Goal: Information Seeking & Learning: Understand process/instructions

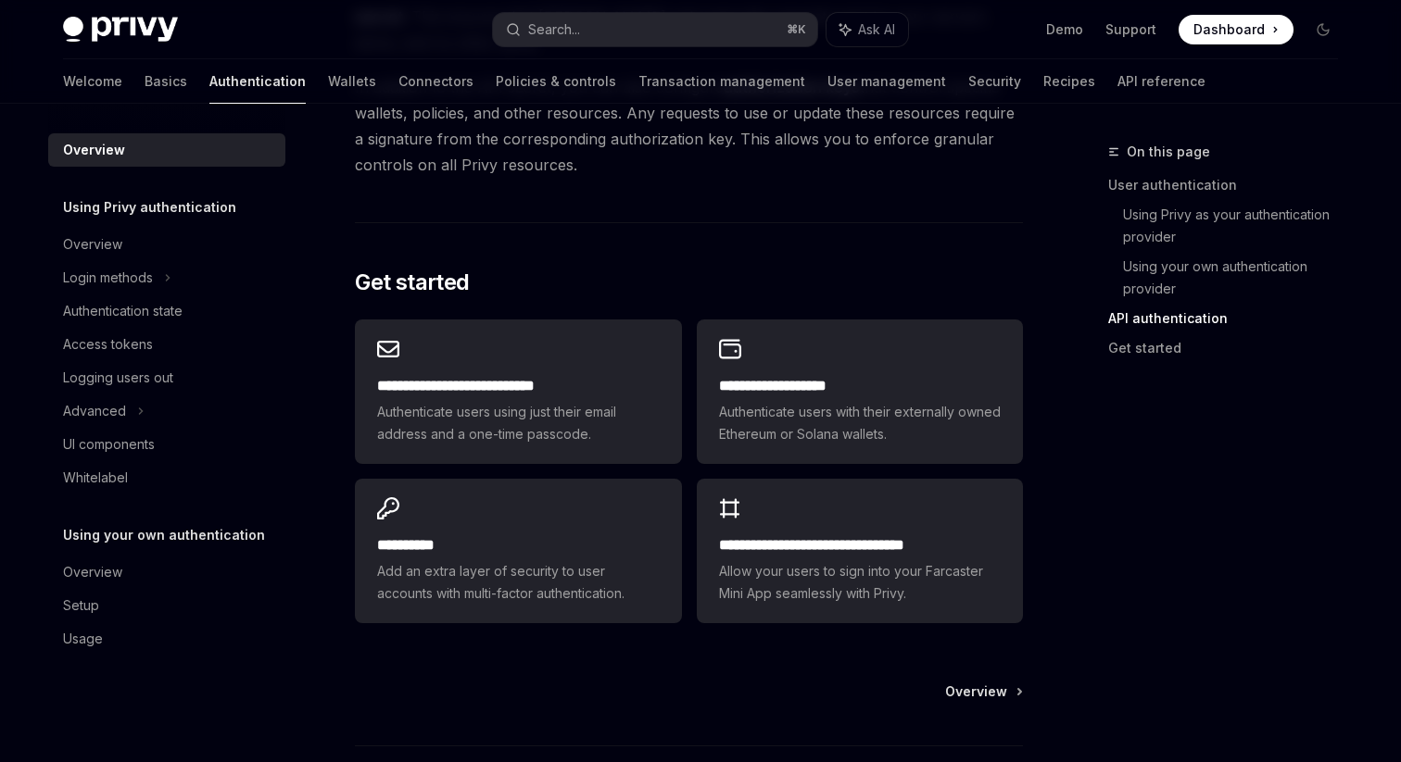
scroll to position [1563, 0]
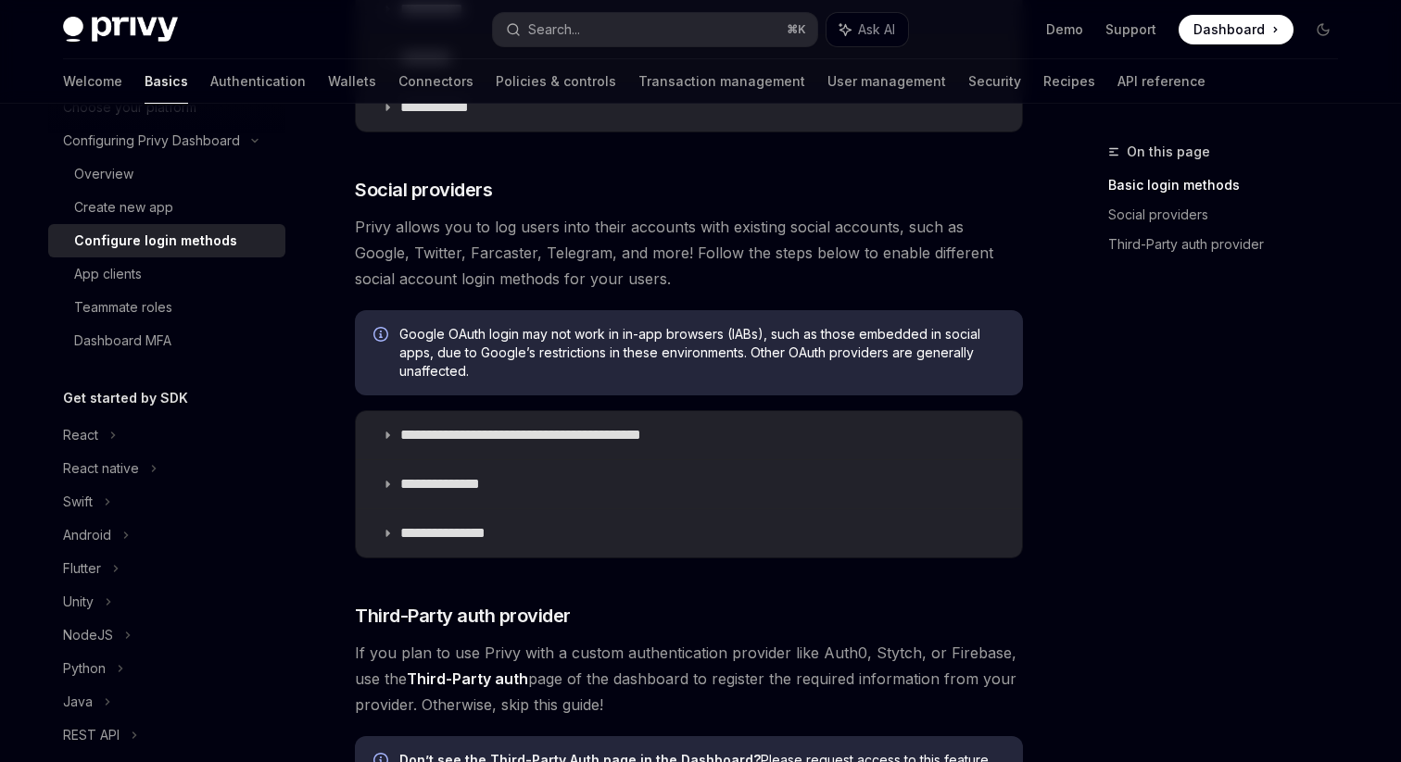
scroll to position [529, 0]
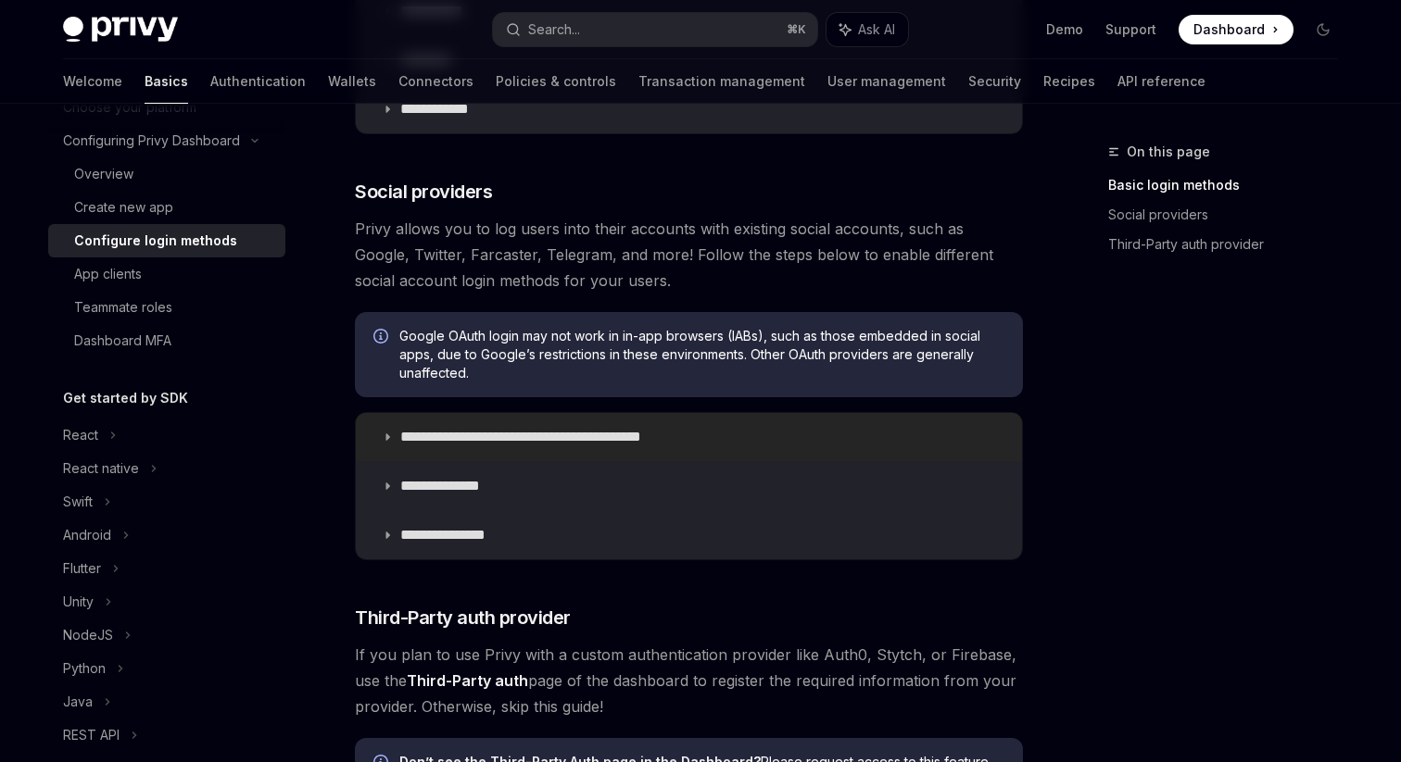
click at [531, 442] on p "**********" at bounding box center [553, 437] width 306 height 19
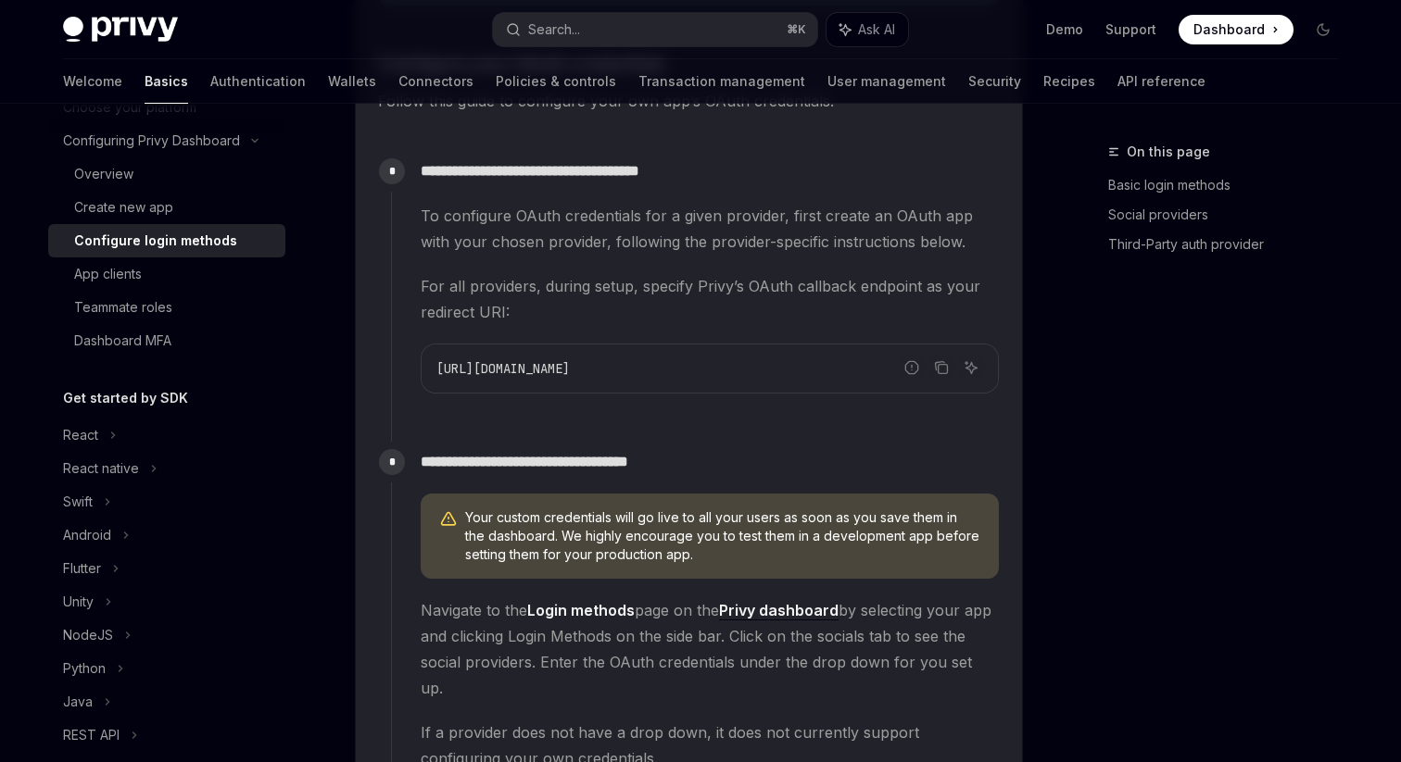
scroll to position [1619, 0]
click at [579, 356] on div "https://auth.privy.io/api/v1/oauth/callback" at bounding box center [710, 370] width 576 height 48
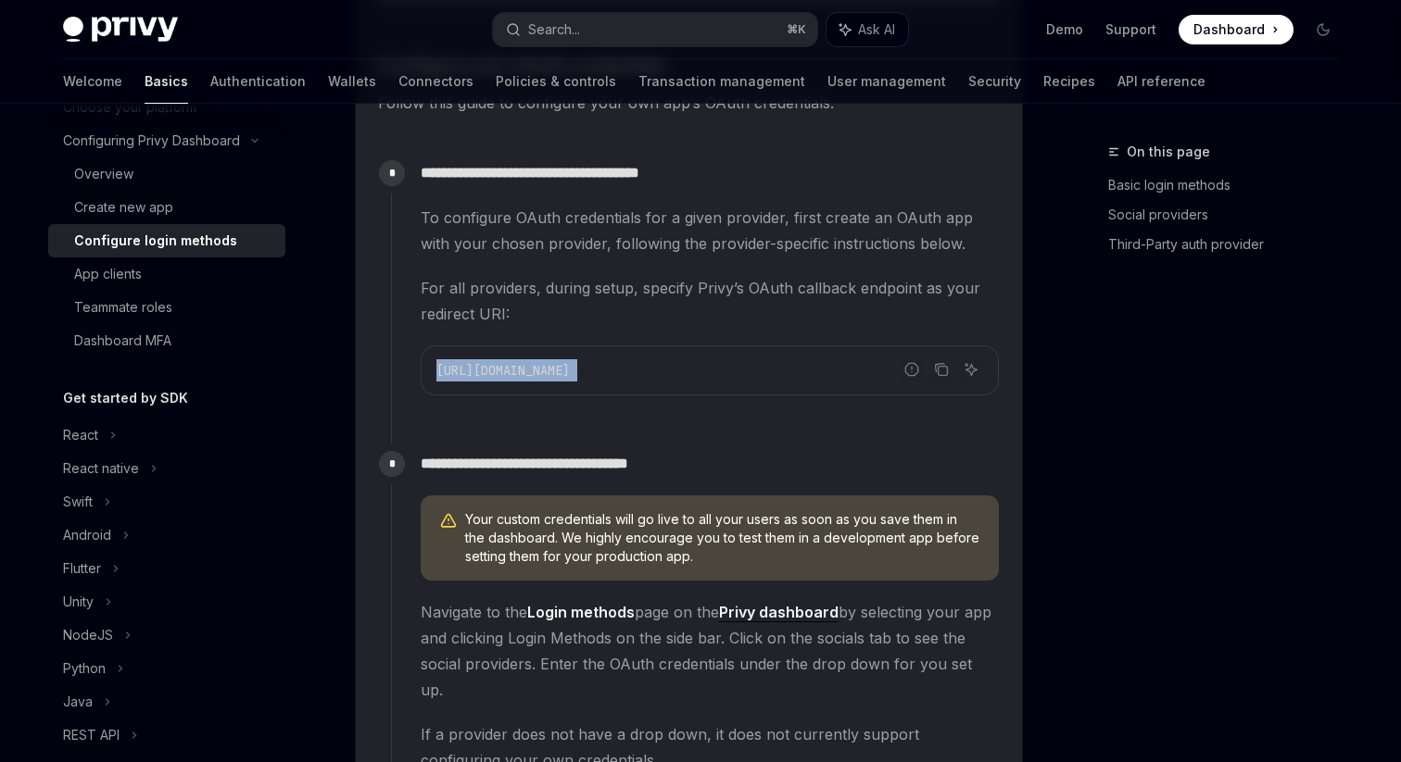
click at [579, 356] on div "https://auth.privy.io/api/v1/oauth/callback" at bounding box center [710, 370] width 576 height 48
copy code "https://auth.privy.io/api/v1/oauth/callback"
click at [570, 372] on span "https://auth.privy.io/api/v1/oauth/callback" at bounding box center [502, 370] width 133 height 17
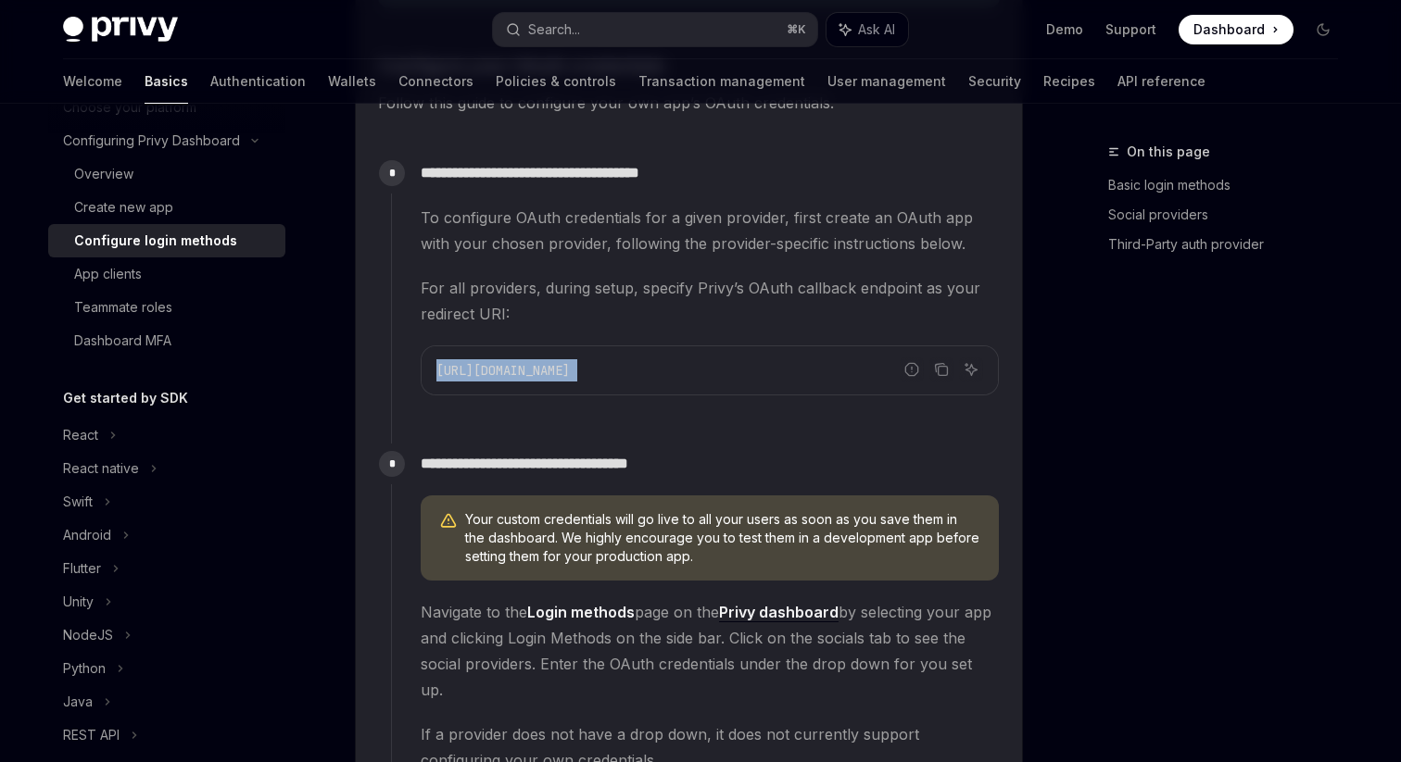
copy code "https://auth.privy.io/api/v1/oauth/callback"
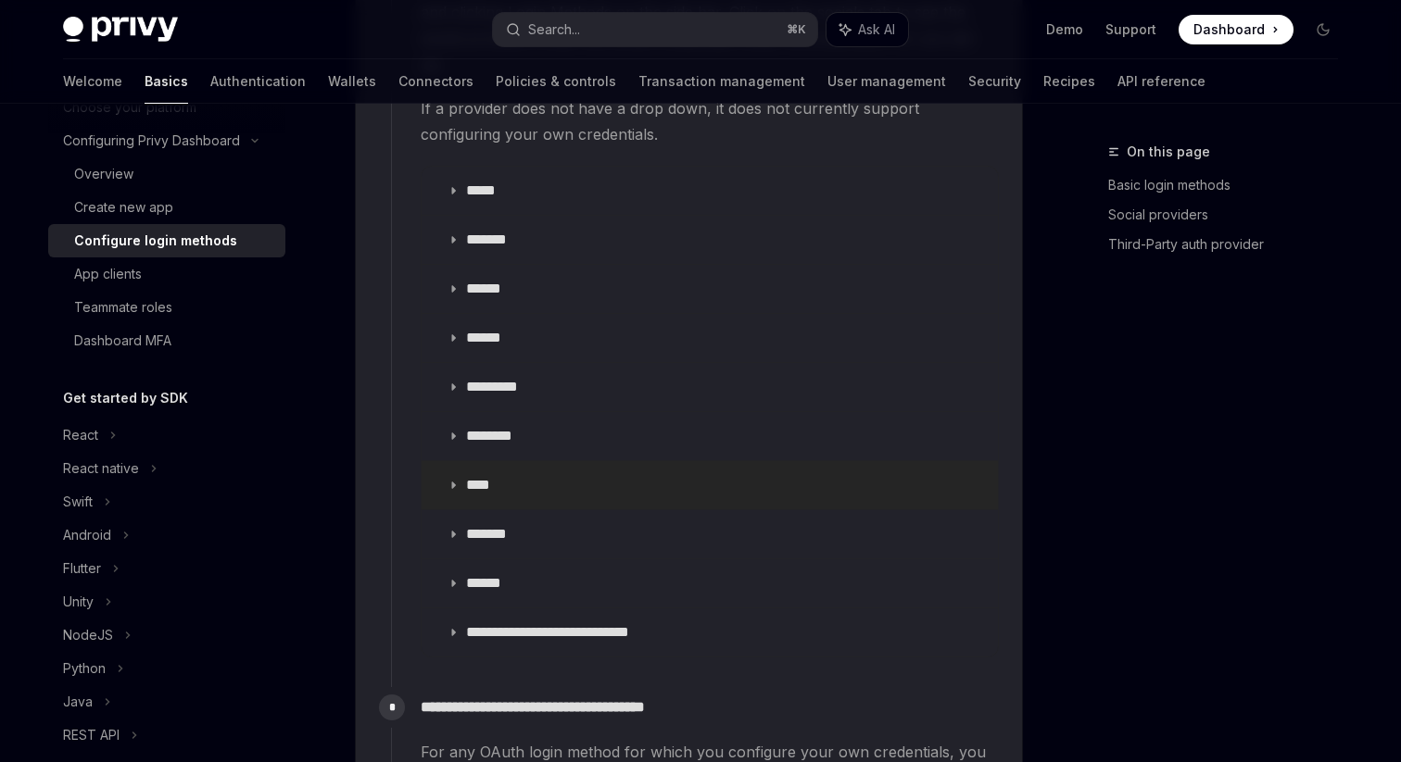
scroll to position [2232, 0]
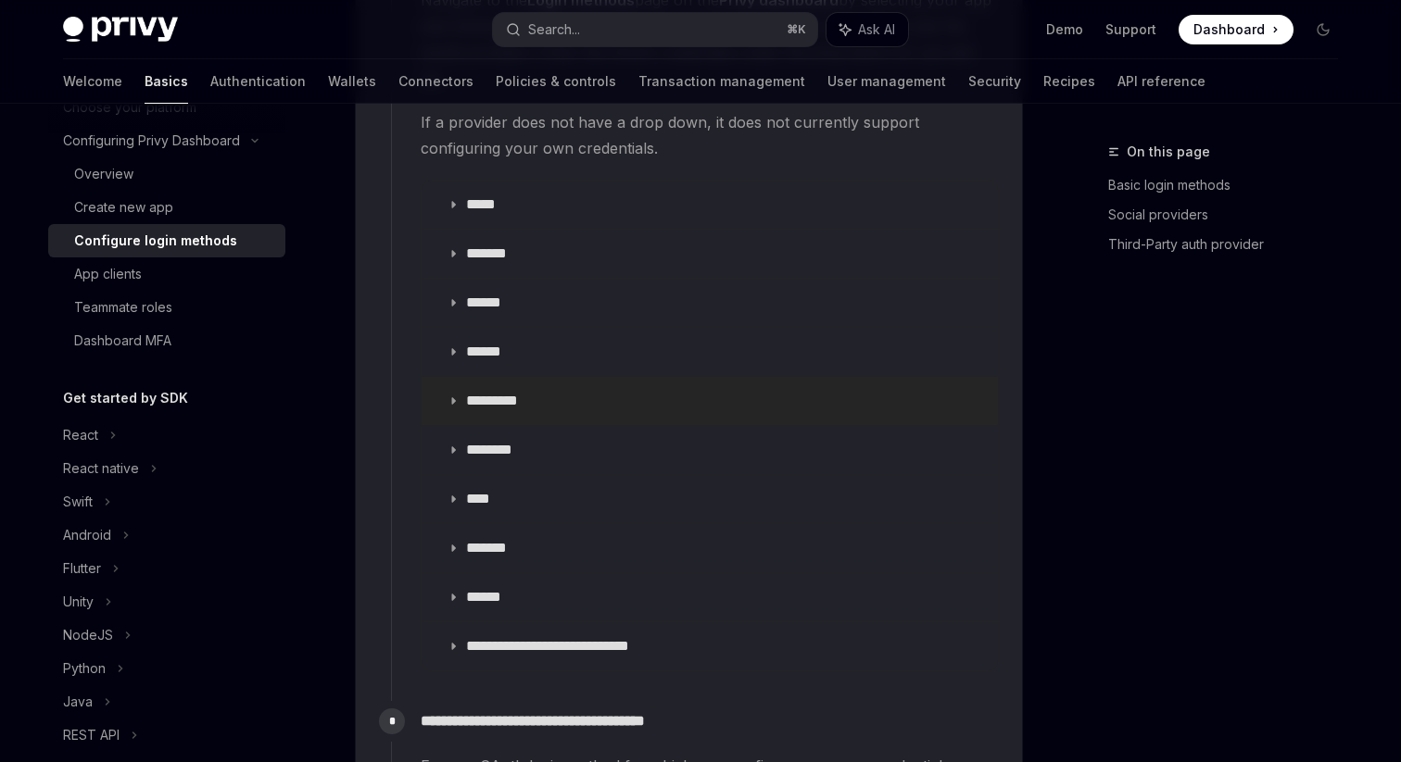
click at [559, 378] on summary "*********" at bounding box center [710, 401] width 576 height 48
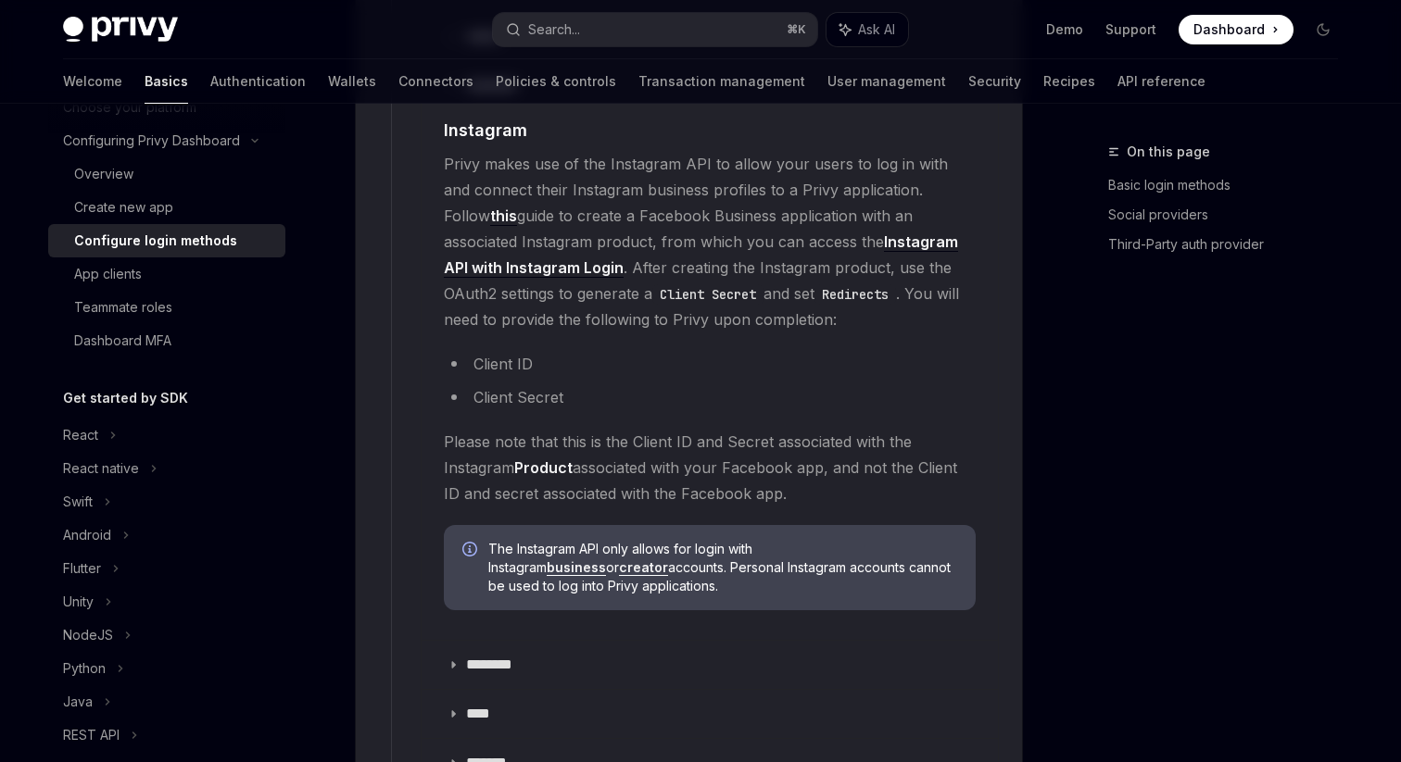
scroll to position [2581, 0]
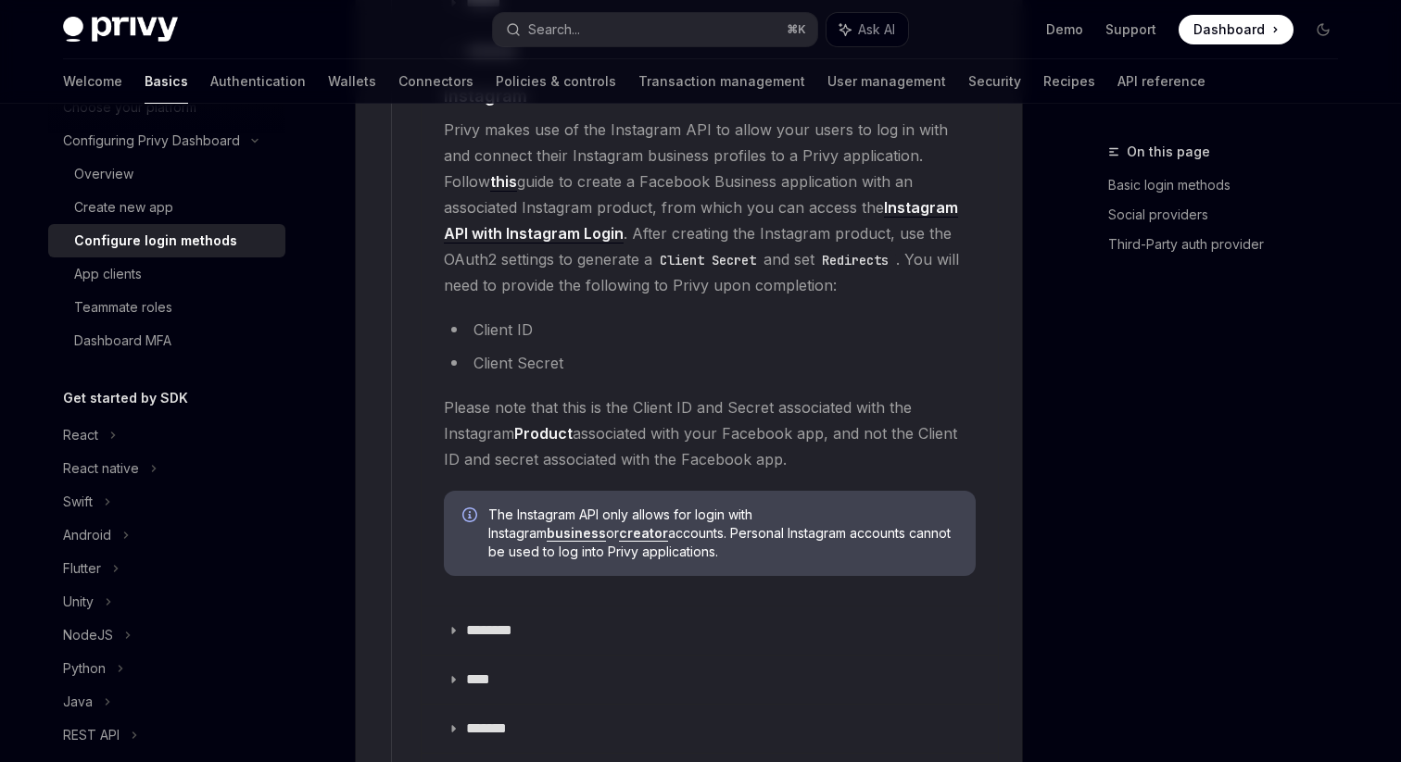
click at [852, 198] on link "Instagram API with Instagram Login" at bounding box center [701, 220] width 514 height 45
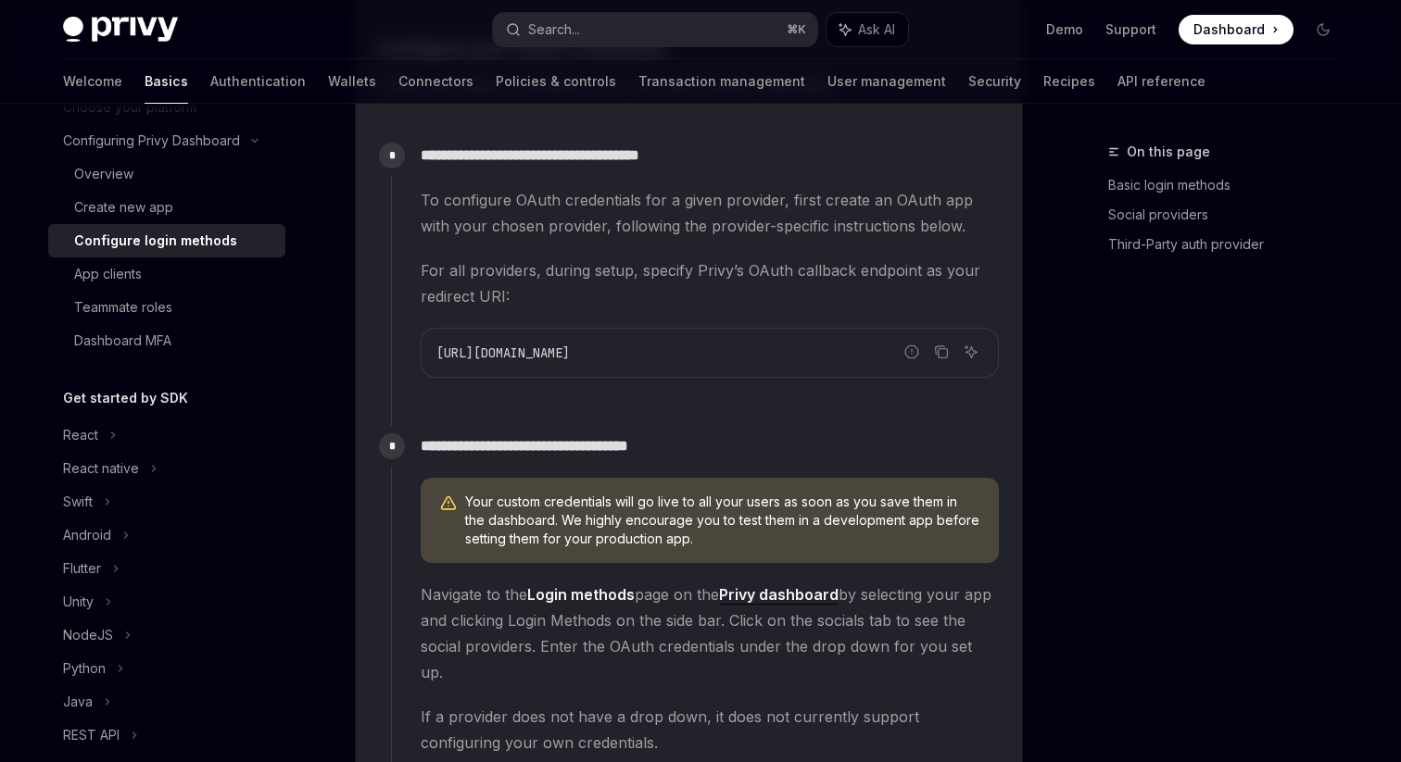
scroll to position [1635, 0]
click at [932, 357] on button "Copy the contents from the code block" at bounding box center [941, 354] width 24 height 24
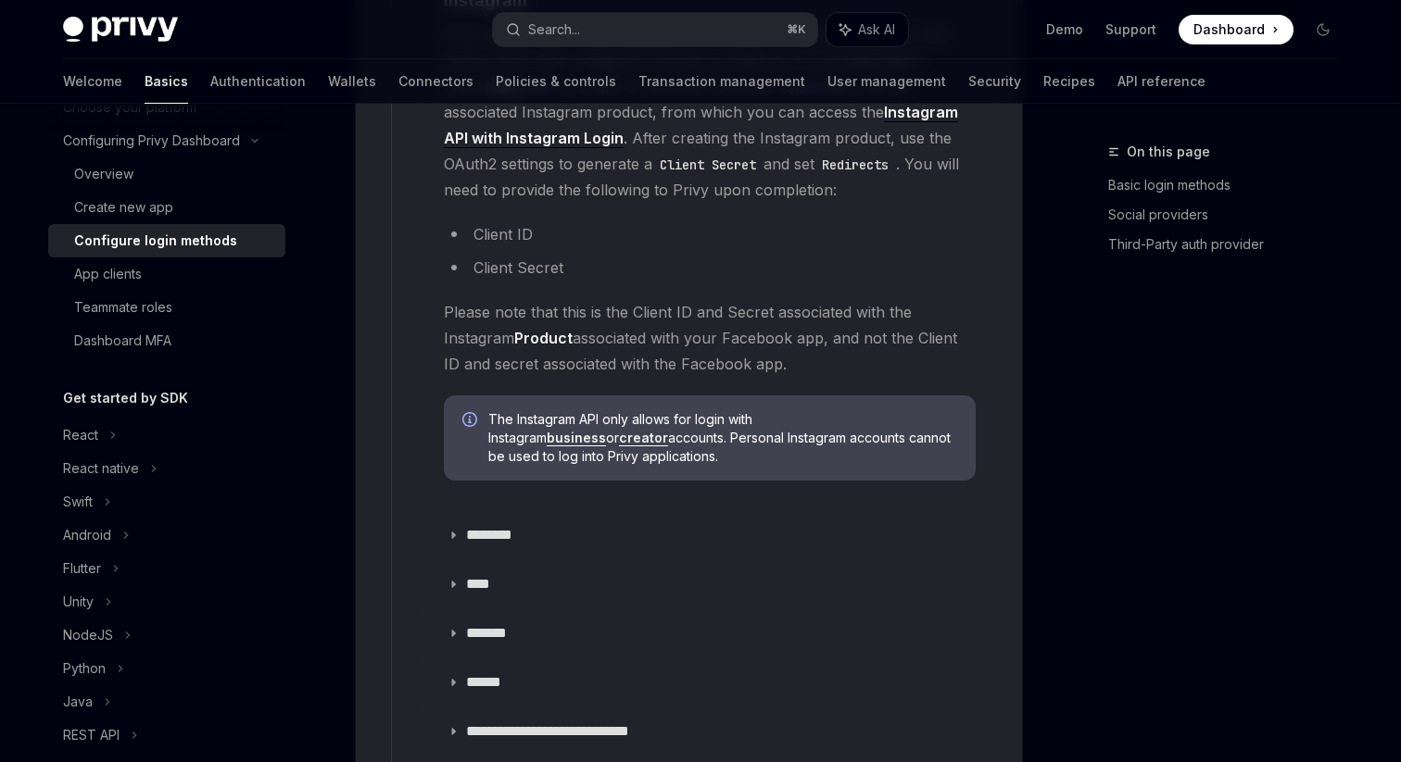
scroll to position [2664, 0]
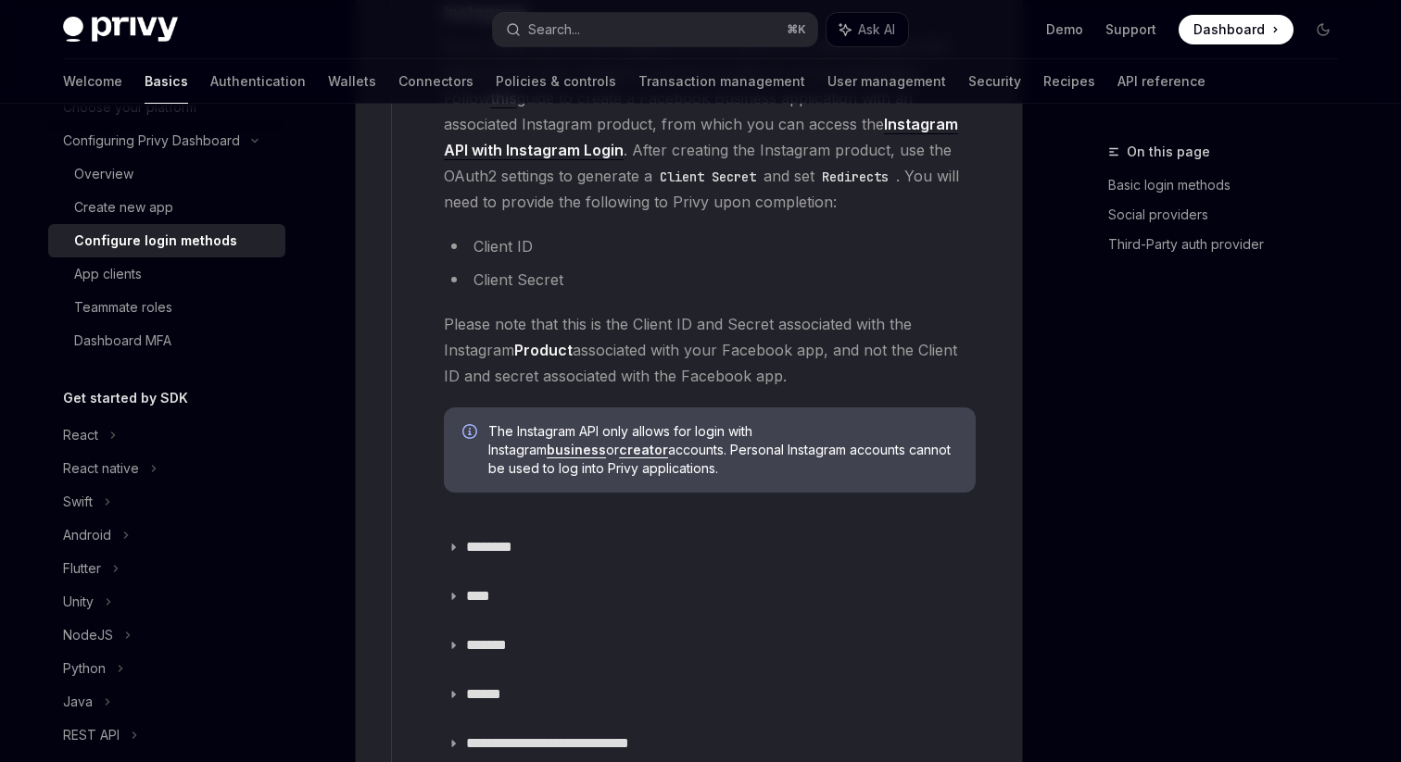
click at [563, 341] on strong "Product" at bounding box center [543, 350] width 58 height 19
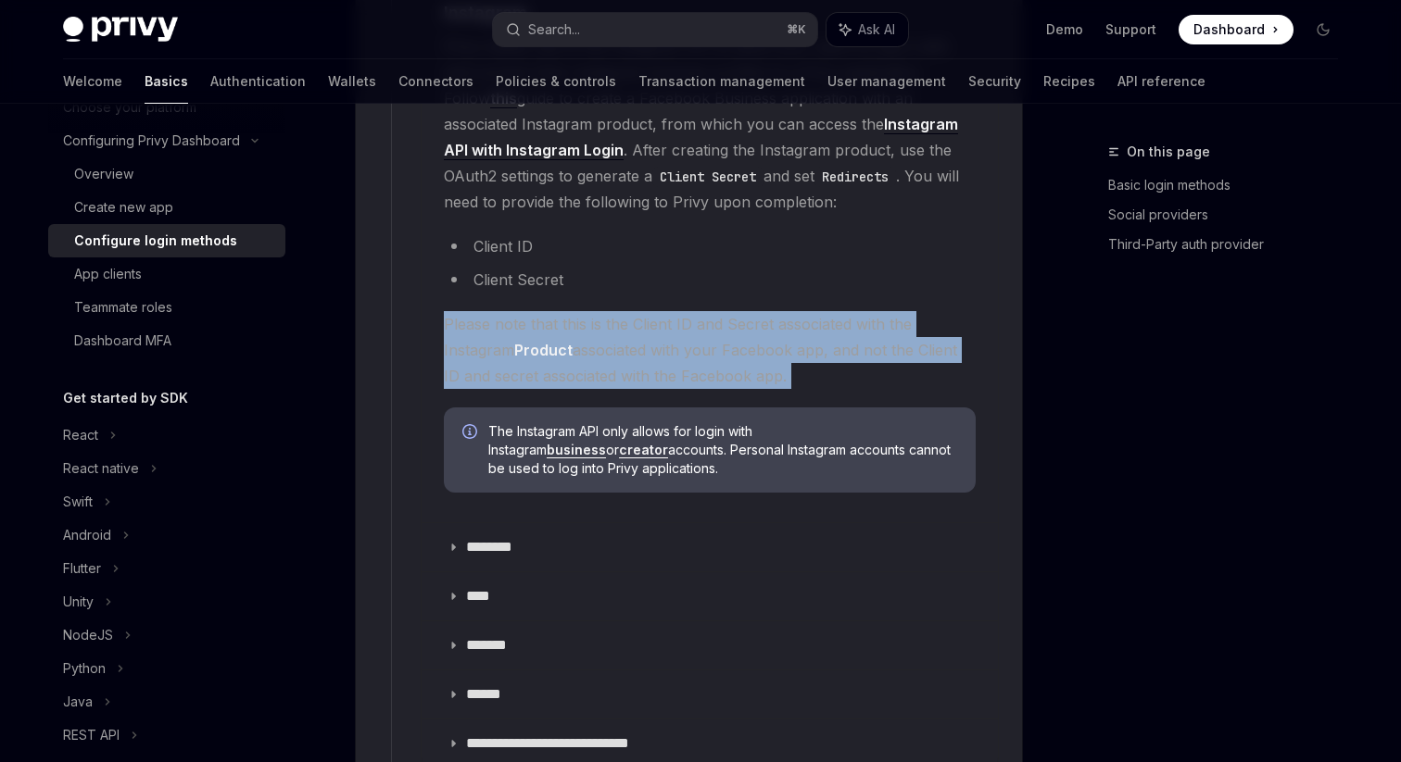
click at [563, 341] on strong "Product" at bounding box center [543, 350] width 58 height 19
click at [566, 341] on strong "Product" at bounding box center [543, 350] width 58 height 19
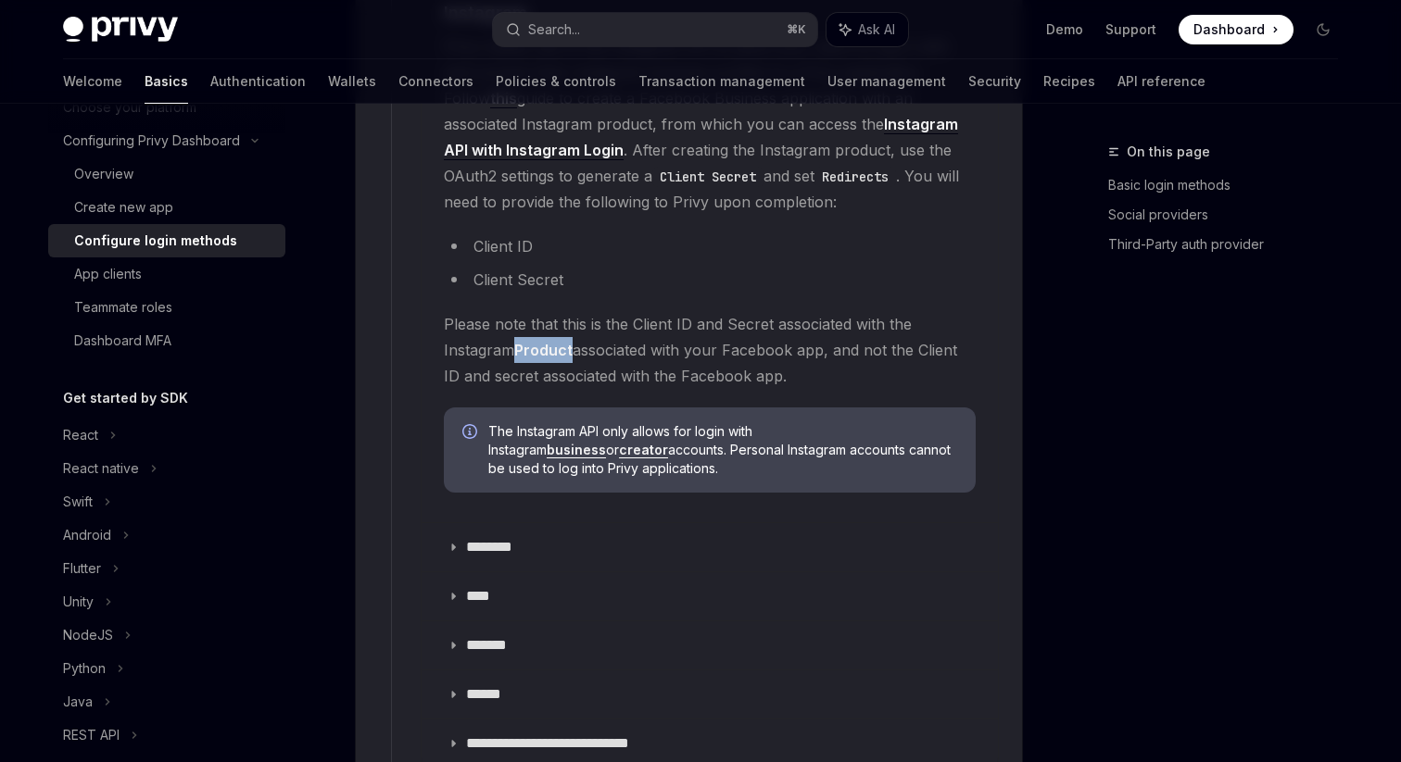
click at [566, 341] on strong "Product" at bounding box center [543, 350] width 58 height 19
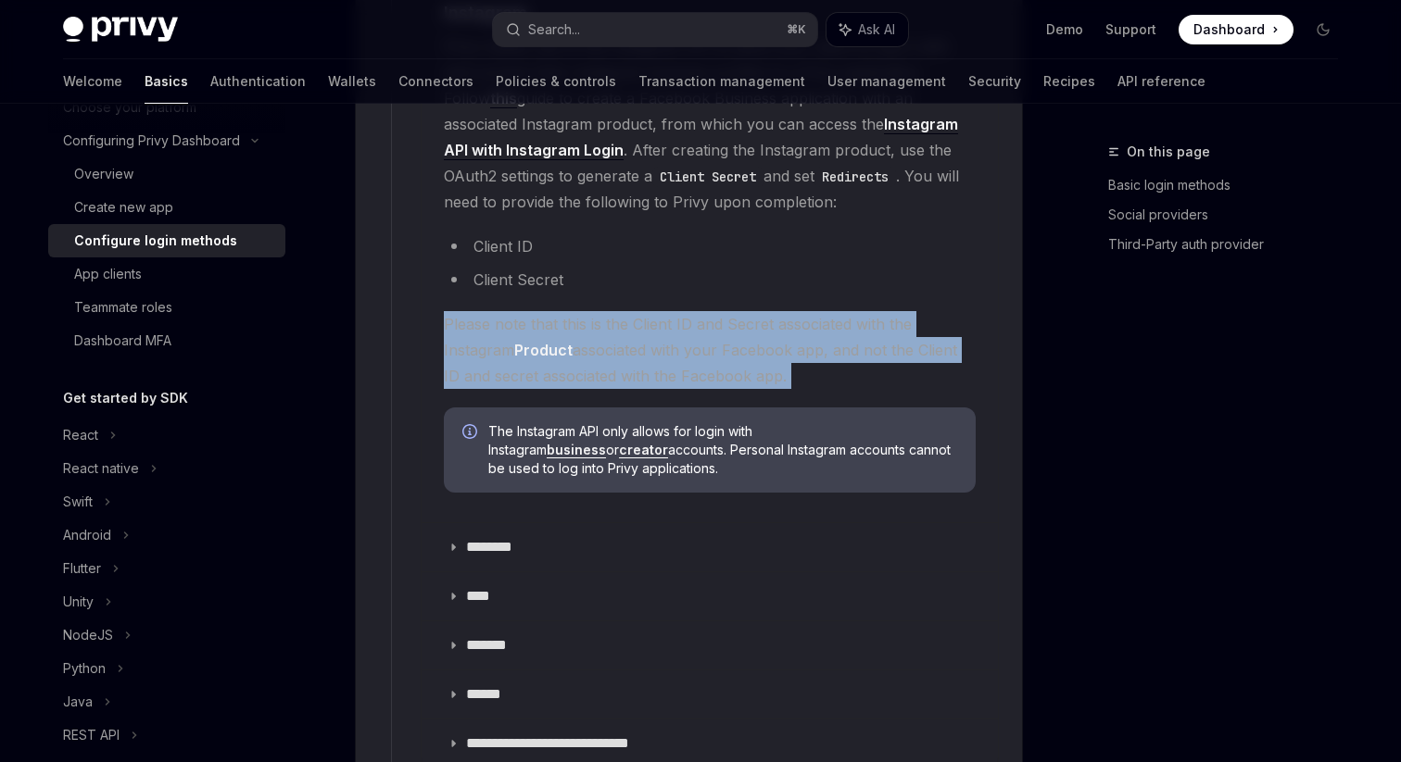
click at [566, 341] on strong "Product" at bounding box center [543, 350] width 58 height 19
click at [565, 334] on span "Please note that this is the Client ID and Secret associated with the Instagram…" at bounding box center [710, 350] width 532 height 78
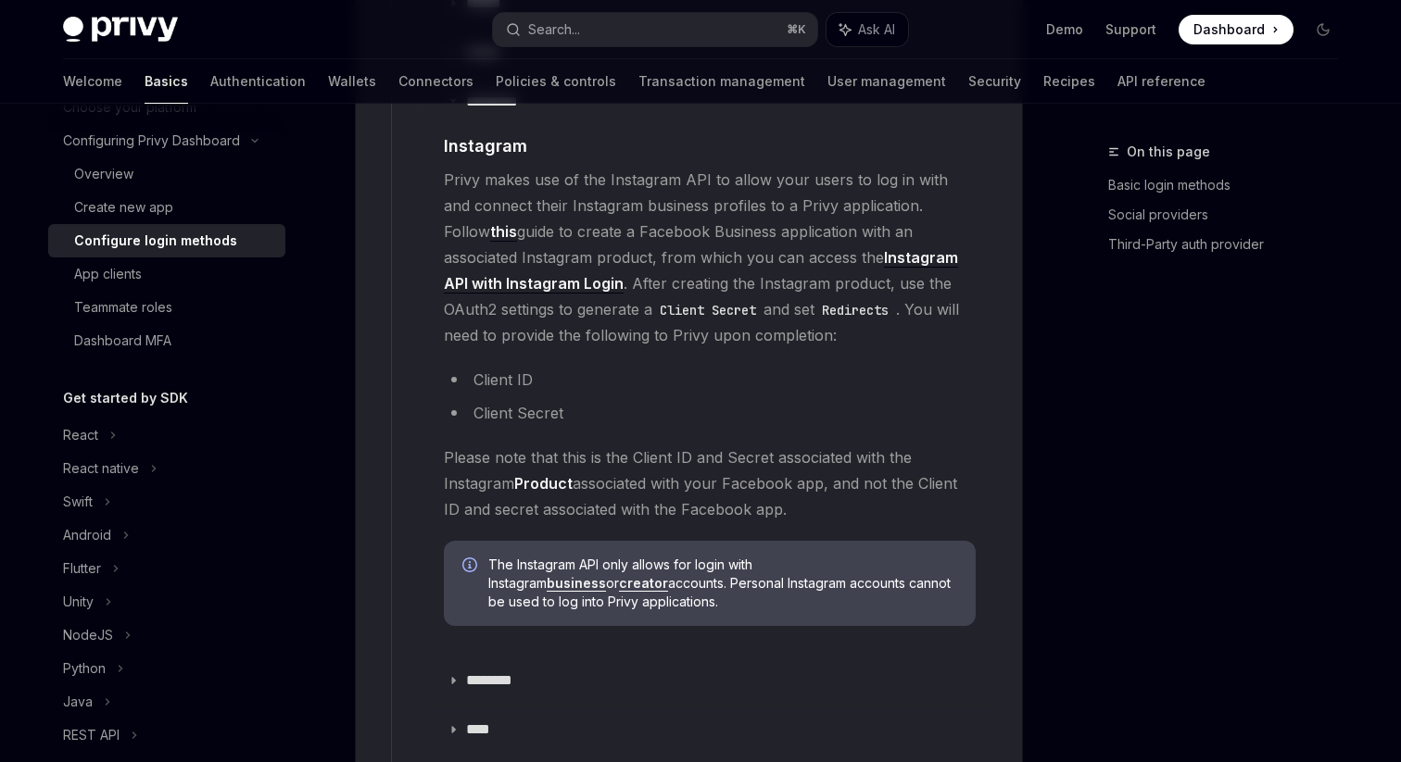
scroll to position [2512, 0]
